Goal: Obtain resource: Obtain resource

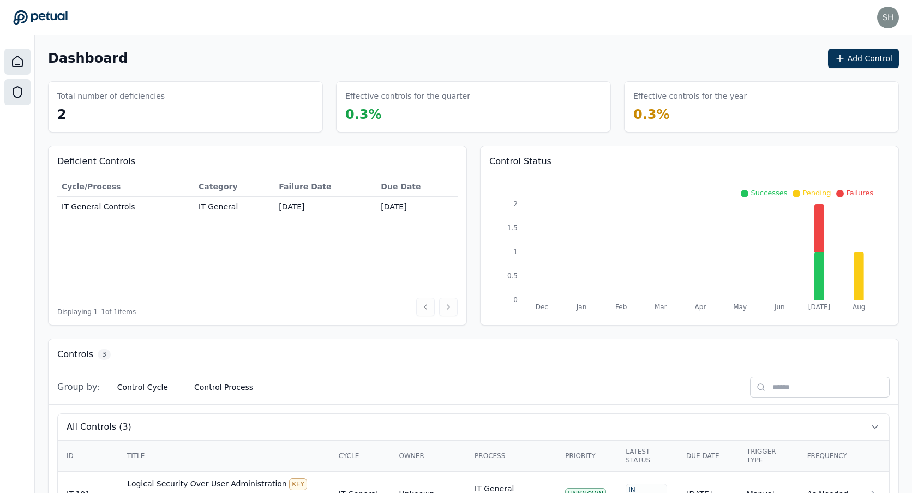
click at [17, 92] on icon at bounding box center [17, 92] width 13 height 13
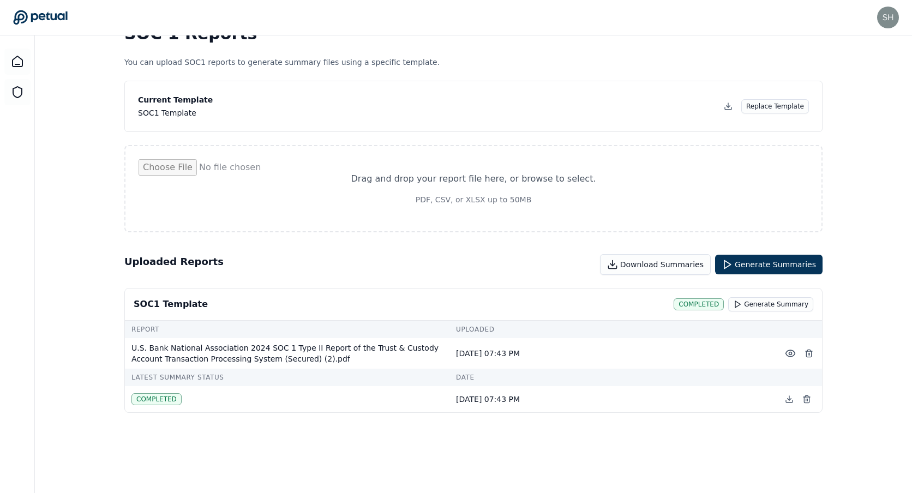
scroll to position [35, 0]
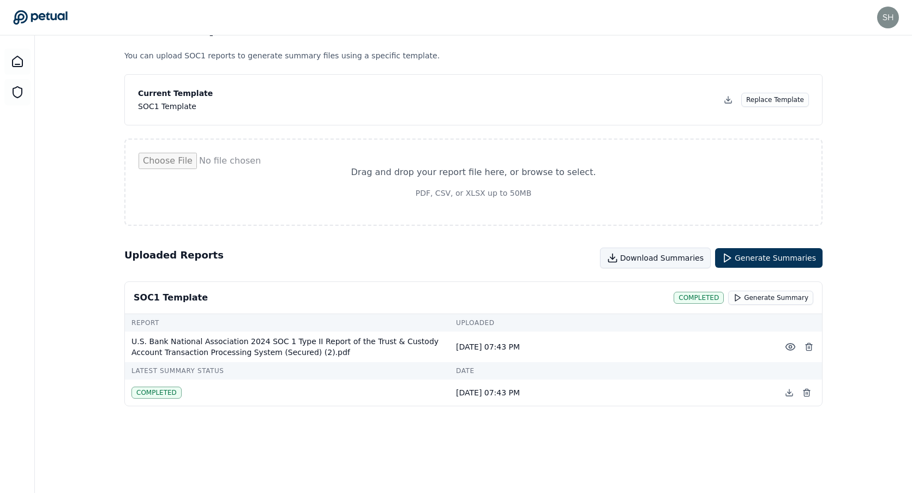
click at [697, 259] on button "Download Summaries" at bounding box center [655, 258] width 111 height 21
click at [790, 394] on icon at bounding box center [789, 392] width 9 height 9
click at [791, 346] on circle at bounding box center [790, 347] width 3 height 3
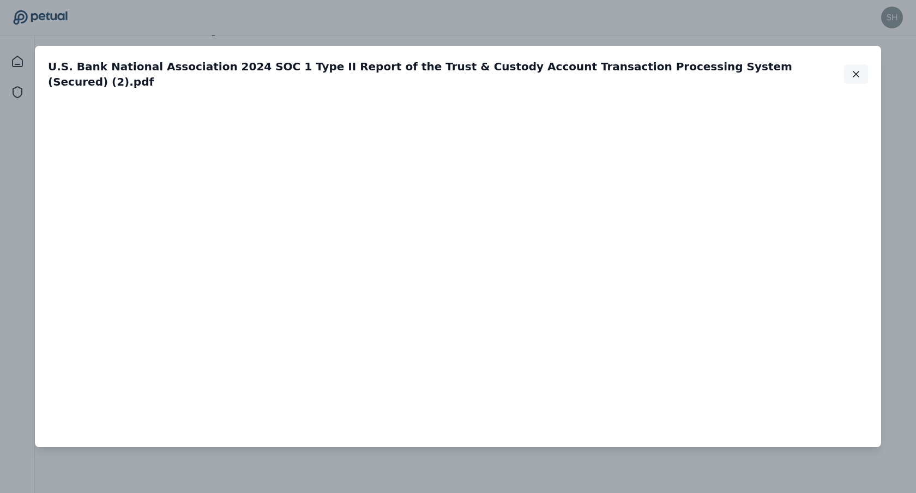
click at [854, 73] on icon "button" at bounding box center [856, 73] width 5 height 5
